Goal: Check status: Check status

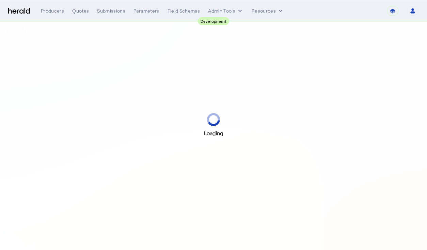
select select "pfm_2v8p_herald_api"
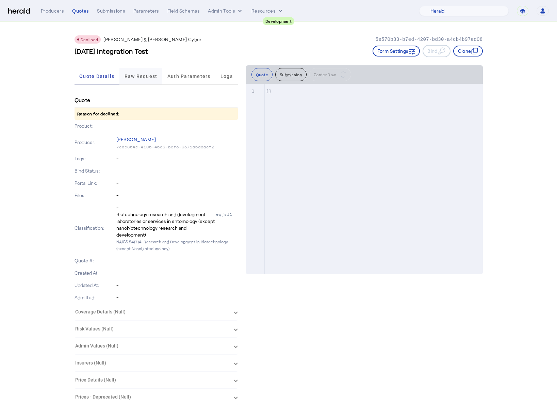
click at [129, 75] on span "Raw Request" at bounding box center [141, 76] width 33 height 5
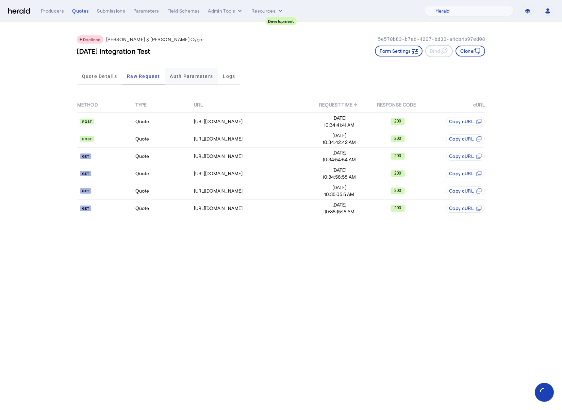
click at [194, 79] on span "Auth Parameters" at bounding box center [191, 76] width 43 height 5
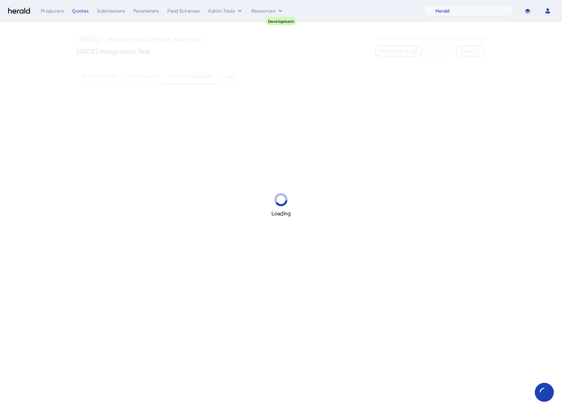
click at [115, 75] on div "Loading" at bounding box center [281, 205] width 562 height 410
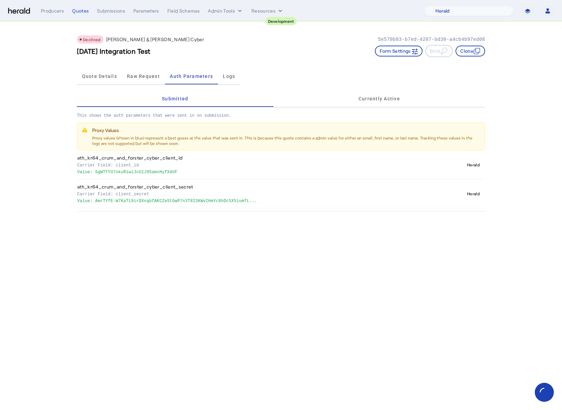
click at [106, 77] on span "Quote Details" at bounding box center [99, 76] width 35 height 5
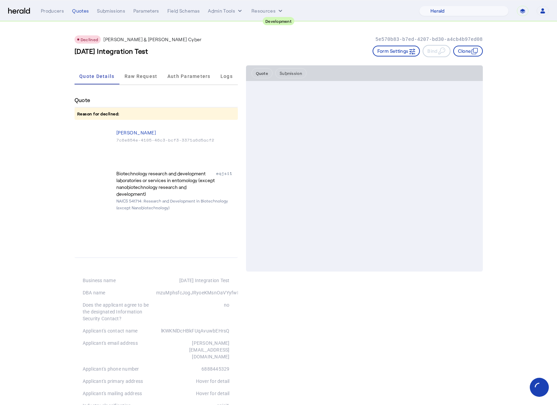
drag, startPoint x: 78, startPoint y: 181, endPoint x: 84, endPoint y: 162, distance: 19.5
click at [79, 177] on div "Biotechnology research and development laboratories or services in entomology (…" at bounding box center [156, 190] width 163 height 46
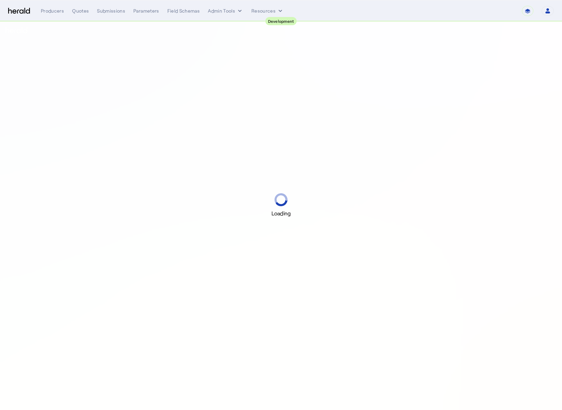
select select "pfm_2v8p_herald_api"
